Goal: Communication & Community: Answer question/provide support

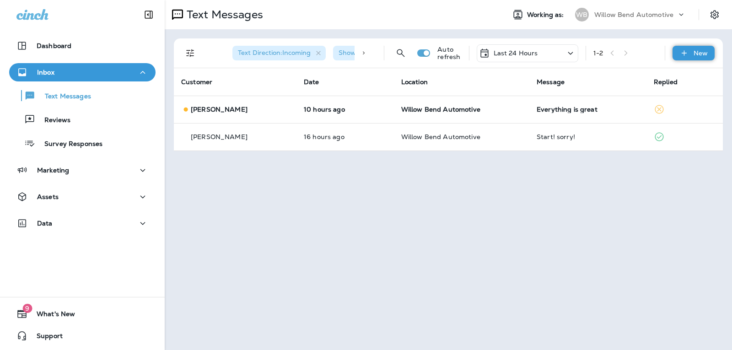
click at [687, 54] on icon at bounding box center [685, 53] width 10 height 9
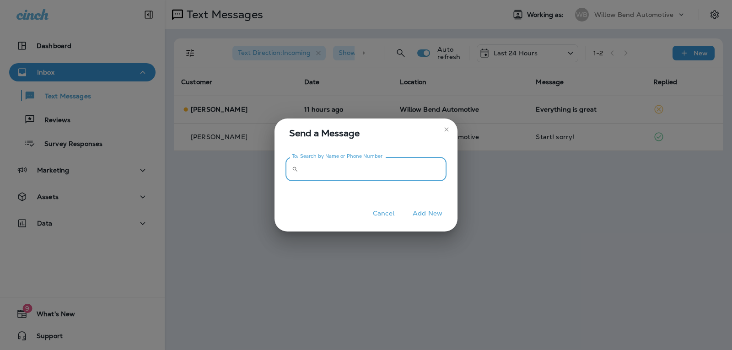
click at [431, 173] on input "To: Search by Name or Phone Number" at bounding box center [374, 169] width 145 height 24
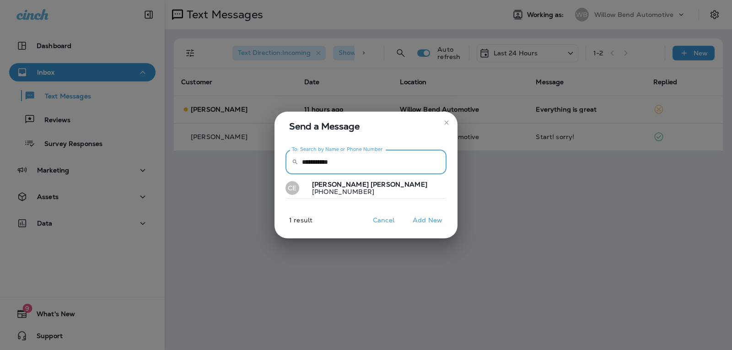
type input "**********"
click at [380, 187] on button "[PERSON_NAME] [PHONE_NUMBER]" at bounding box center [366, 188] width 161 height 21
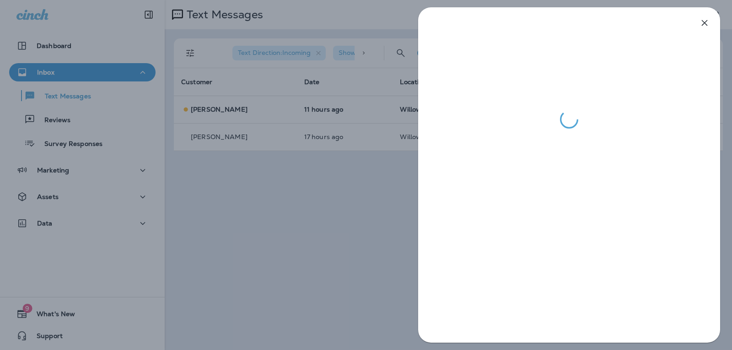
click at [707, 18] on icon "button" at bounding box center [704, 22] width 11 height 11
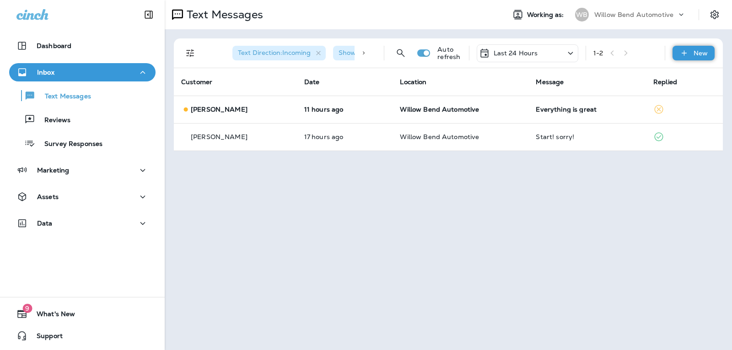
click at [686, 54] on icon at bounding box center [685, 53] width 10 height 9
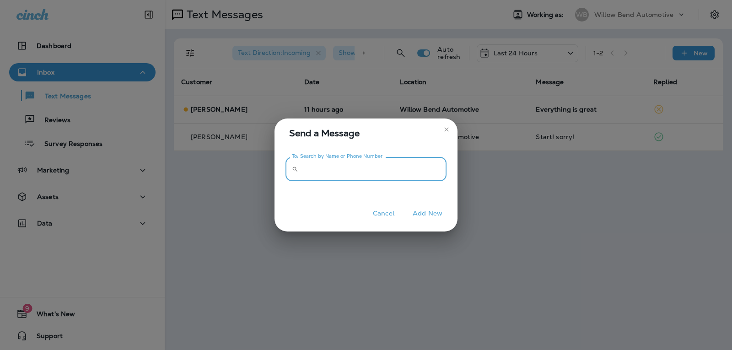
click at [370, 178] on input "To: Search by Name or Phone Number" at bounding box center [374, 169] width 145 height 24
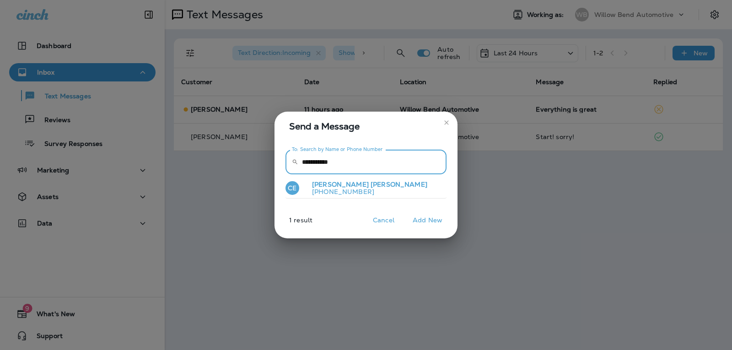
type input "**********"
click at [362, 188] on button "[PERSON_NAME] [PHONE_NUMBER]" at bounding box center [366, 188] width 161 height 21
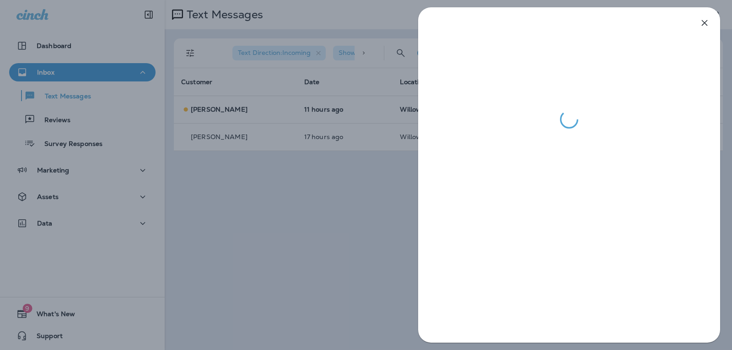
click at [707, 21] on icon "button" at bounding box center [704, 22] width 11 height 11
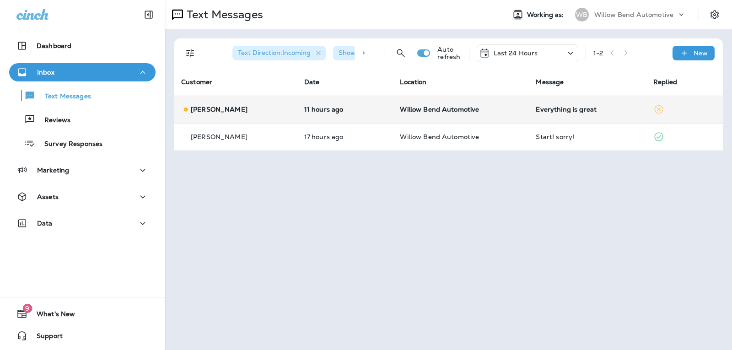
click at [540, 111] on div "Everything is great" at bounding box center [587, 109] width 103 height 7
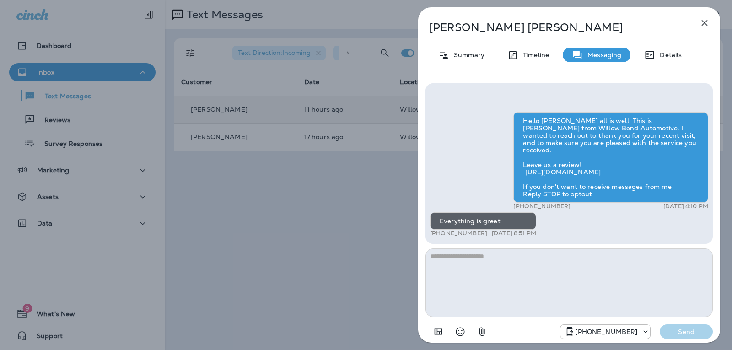
click at [489, 263] on textarea at bounding box center [569, 282] width 287 height 69
type textarea "*"
click at [459, 329] on icon "Select an emoji" at bounding box center [460, 331] width 11 height 11
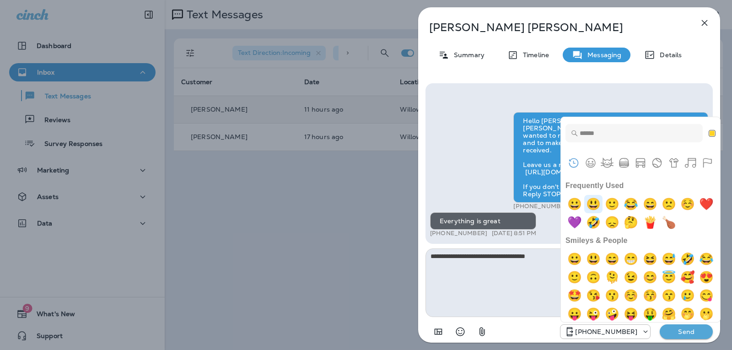
click at [595, 196] on img "smiley" at bounding box center [593, 204] width 18 height 18
type textarea "**********"
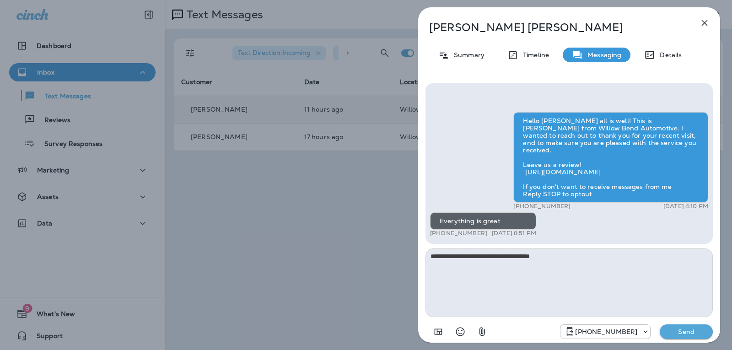
click at [680, 335] on p "Send" at bounding box center [686, 332] width 38 height 8
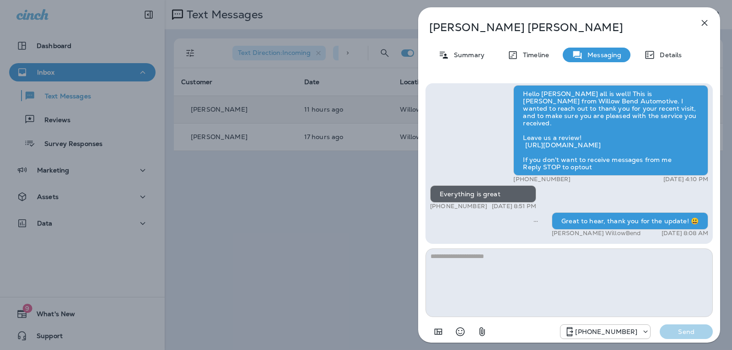
click at [706, 22] on icon "button" at bounding box center [704, 22] width 11 height 11
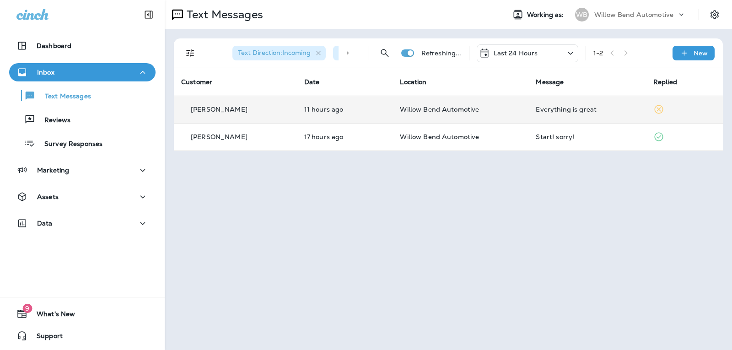
click at [550, 50] on div "Last 24 Hours" at bounding box center [528, 53] width 102 height 18
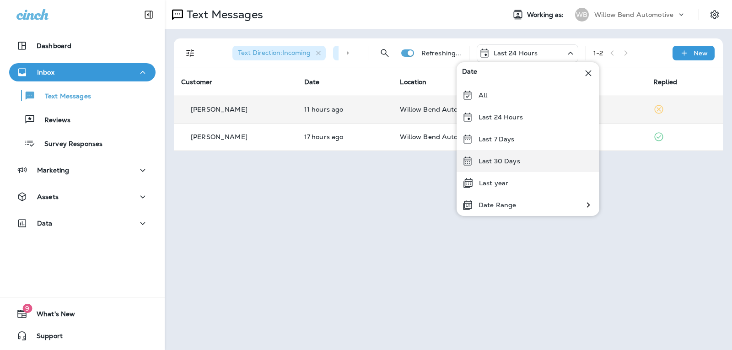
click at [517, 166] on div "Last 30 Days" at bounding box center [528, 161] width 143 height 22
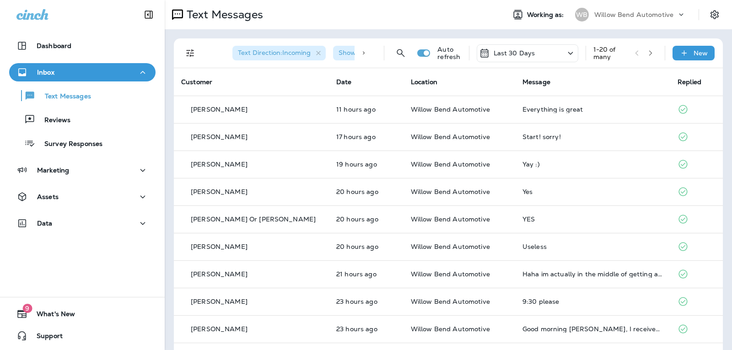
click at [508, 52] on p "Last 30 Days" at bounding box center [515, 52] width 42 height 7
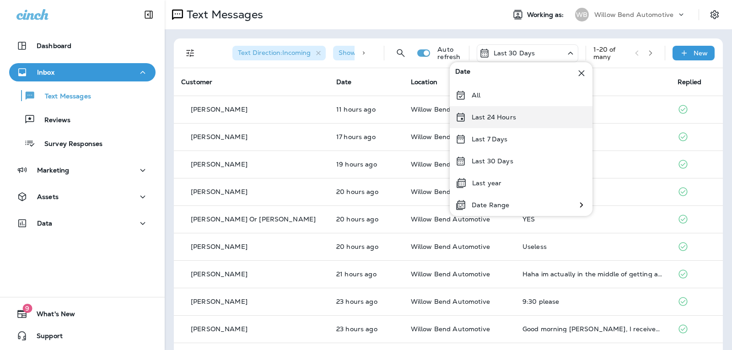
click at [511, 119] on p "Last 24 Hours" at bounding box center [494, 116] width 44 height 7
